Goal: Information Seeking & Learning: Understand process/instructions

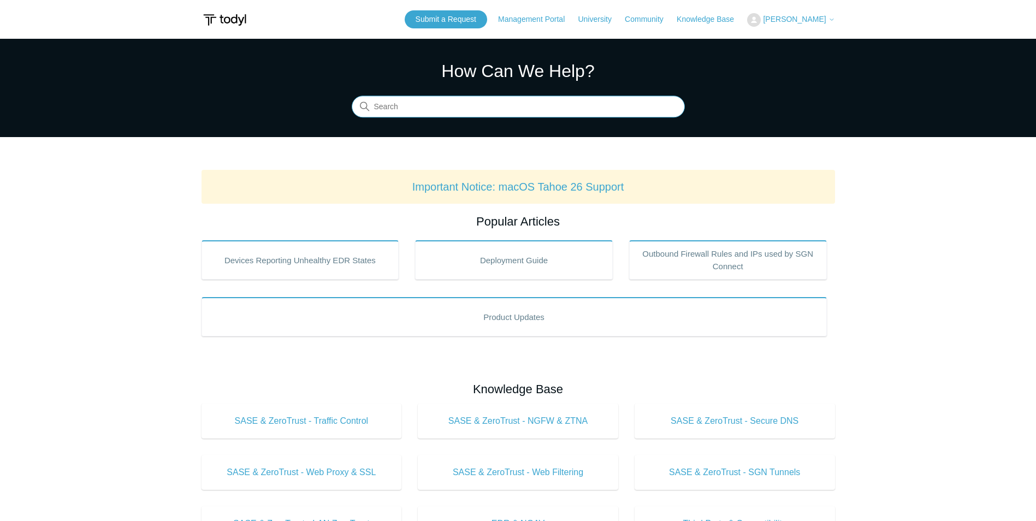
click at [477, 107] on input "Search" at bounding box center [518, 107] width 333 height 22
type input "104"
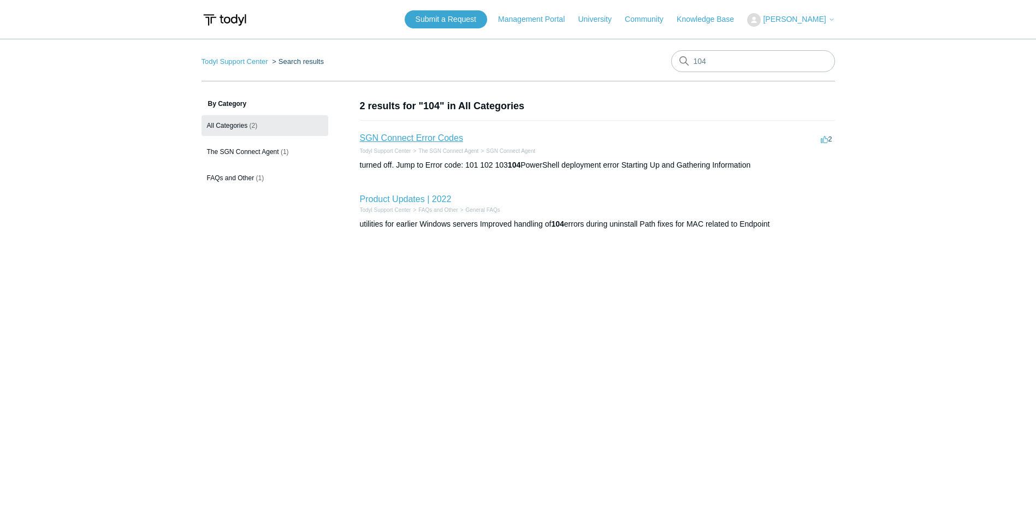
click at [421, 133] on link "SGN Connect Error Codes" at bounding box center [411, 137] width 103 height 9
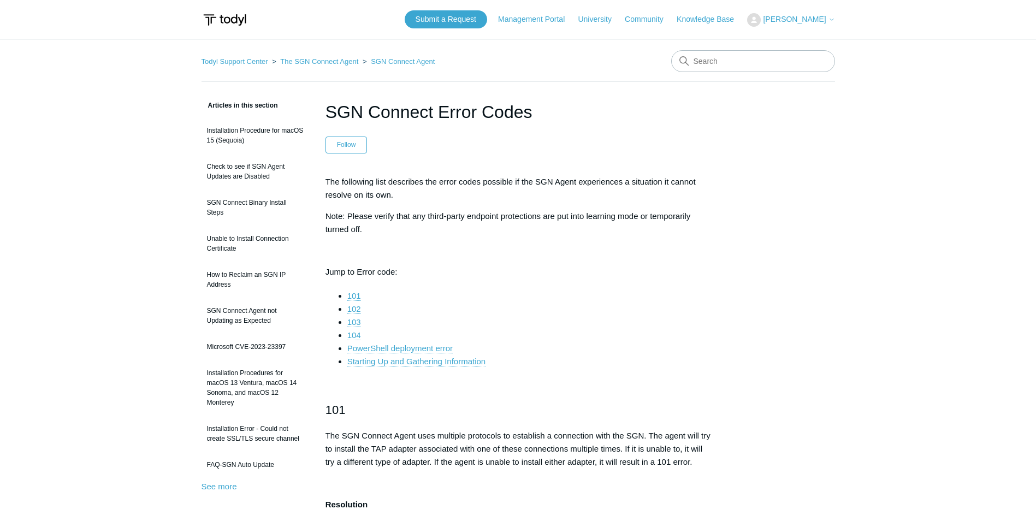
click at [353, 334] on link "104" at bounding box center [354, 335] width 14 height 10
click at [723, 66] on input "Search" at bounding box center [753, 61] width 164 height 22
type input "connect"
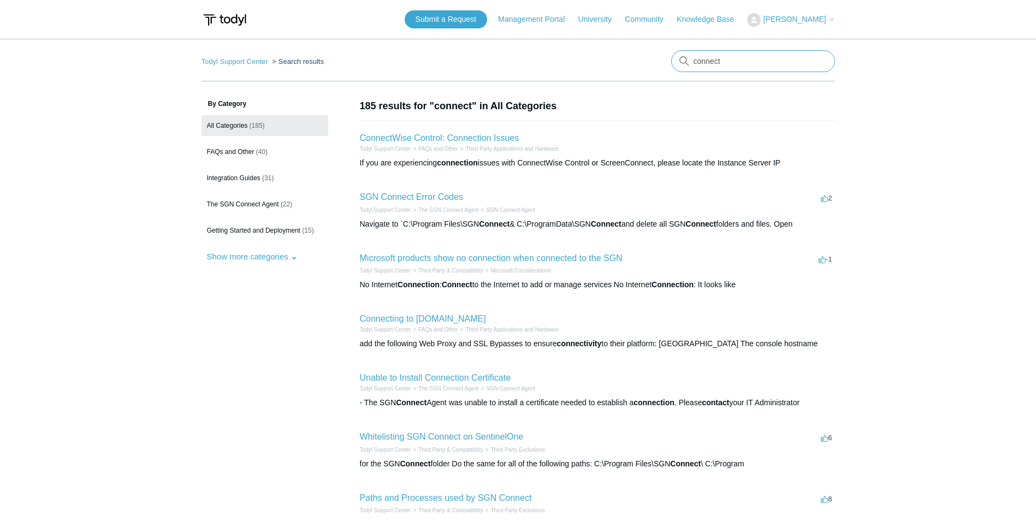
click at [747, 61] on input "connect" at bounding box center [753, 61] width 164 height 22
type input "c"
type input "installation key"
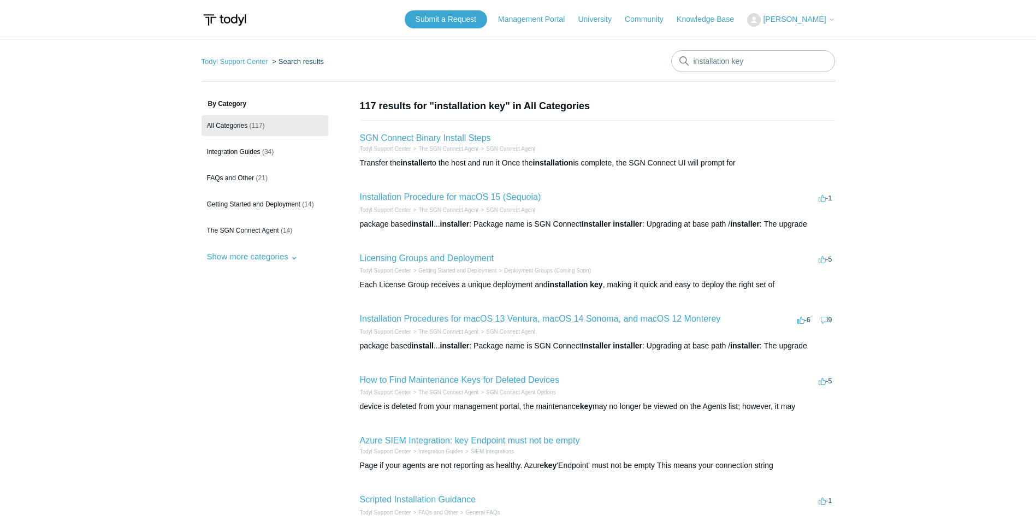
click at [439, 143] on h2 "SGN Connect Binary Install Steps" at bounding box center [425, 138] width 131 height 13
click at [440, 138] on link "SGN Connect Binary Install Steps" at bounding box center [425, 137] width 131 height 9
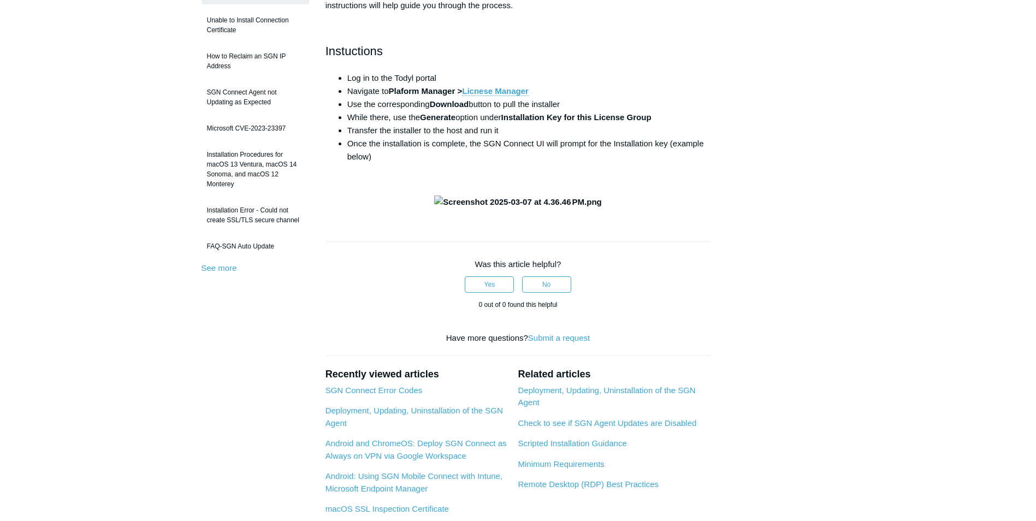
scroll to position [164, 0]
